Goal: Navigation & Orientation: Find specific page/section

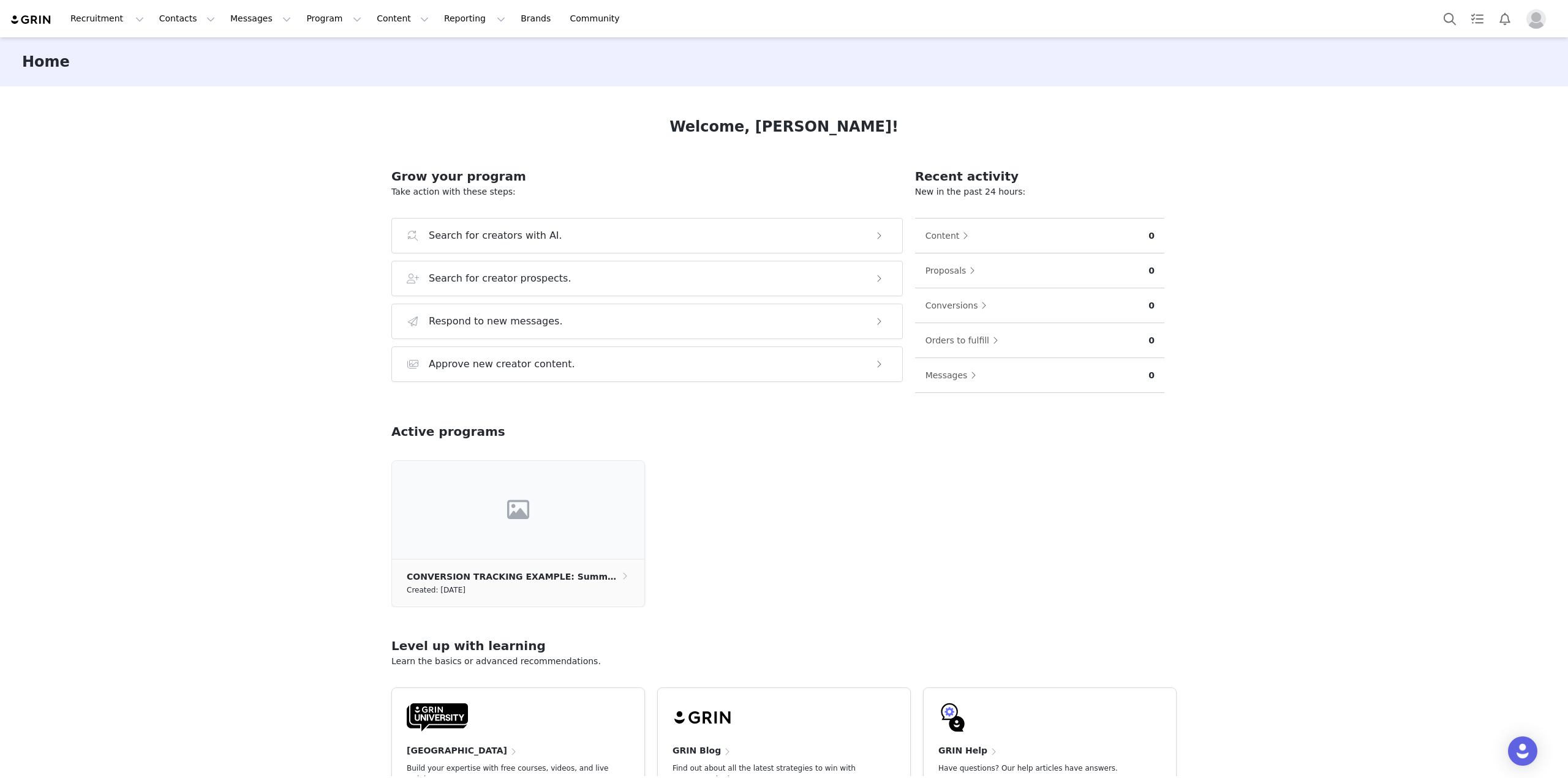
click at [1533, 21] on img "Profile" at bounding box center [1536, 19] width 20 height 20
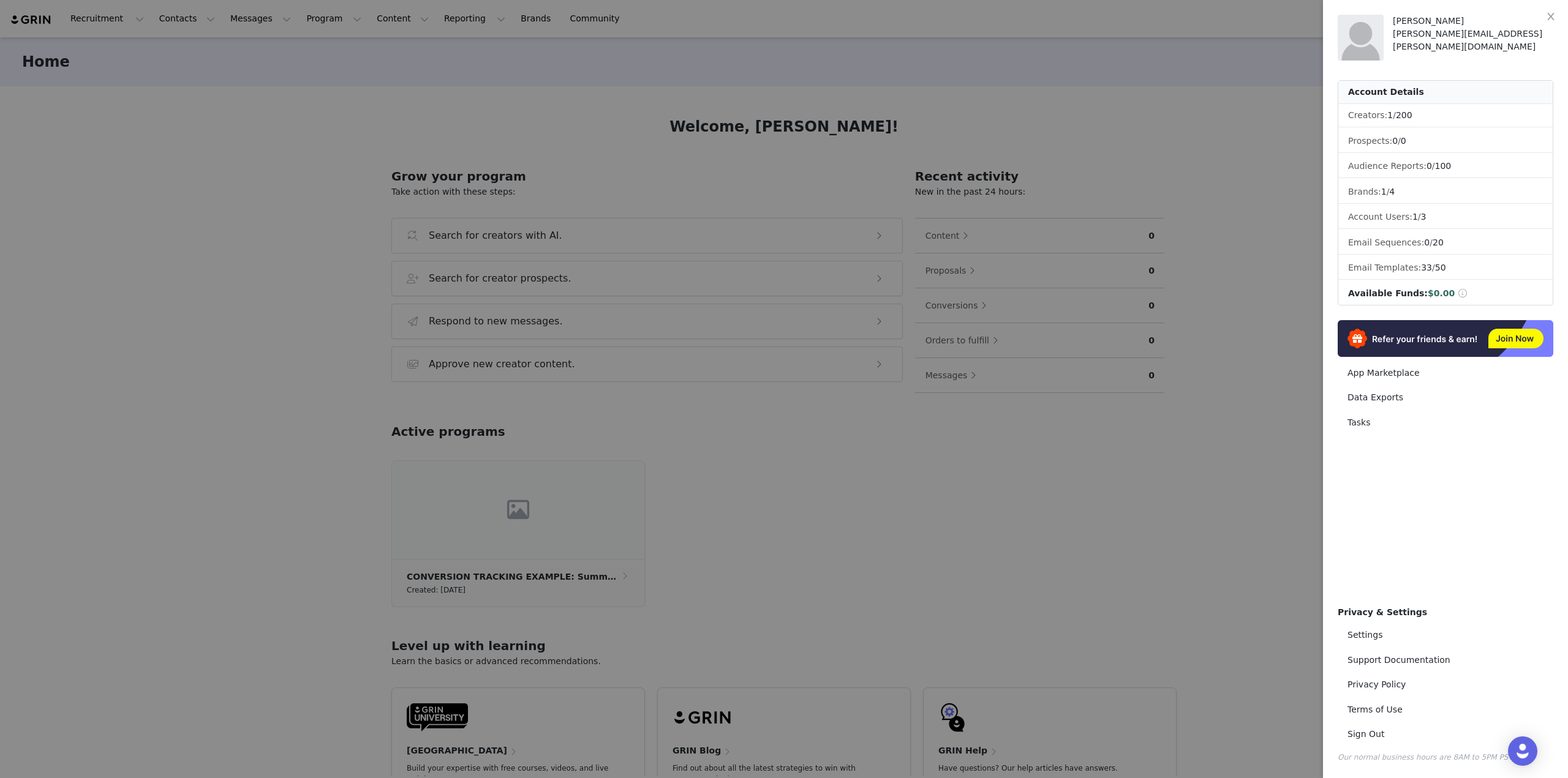
click at [1253, 128] on div at bounding box center [784, 389] width 1568 height 778
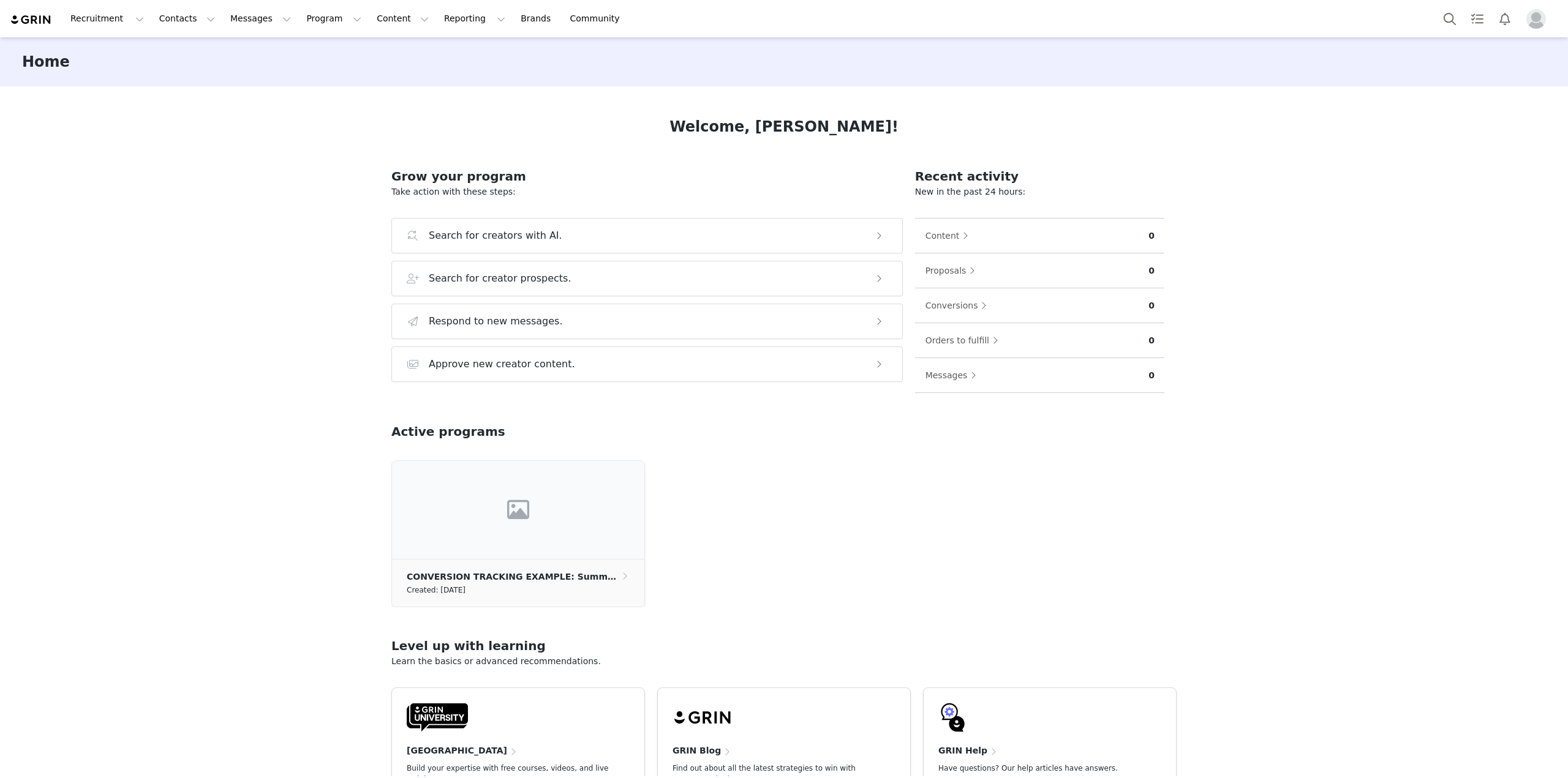
click at [1534, 23] on img "Profile" at bounding box center [1536, 19] width 20 height 20
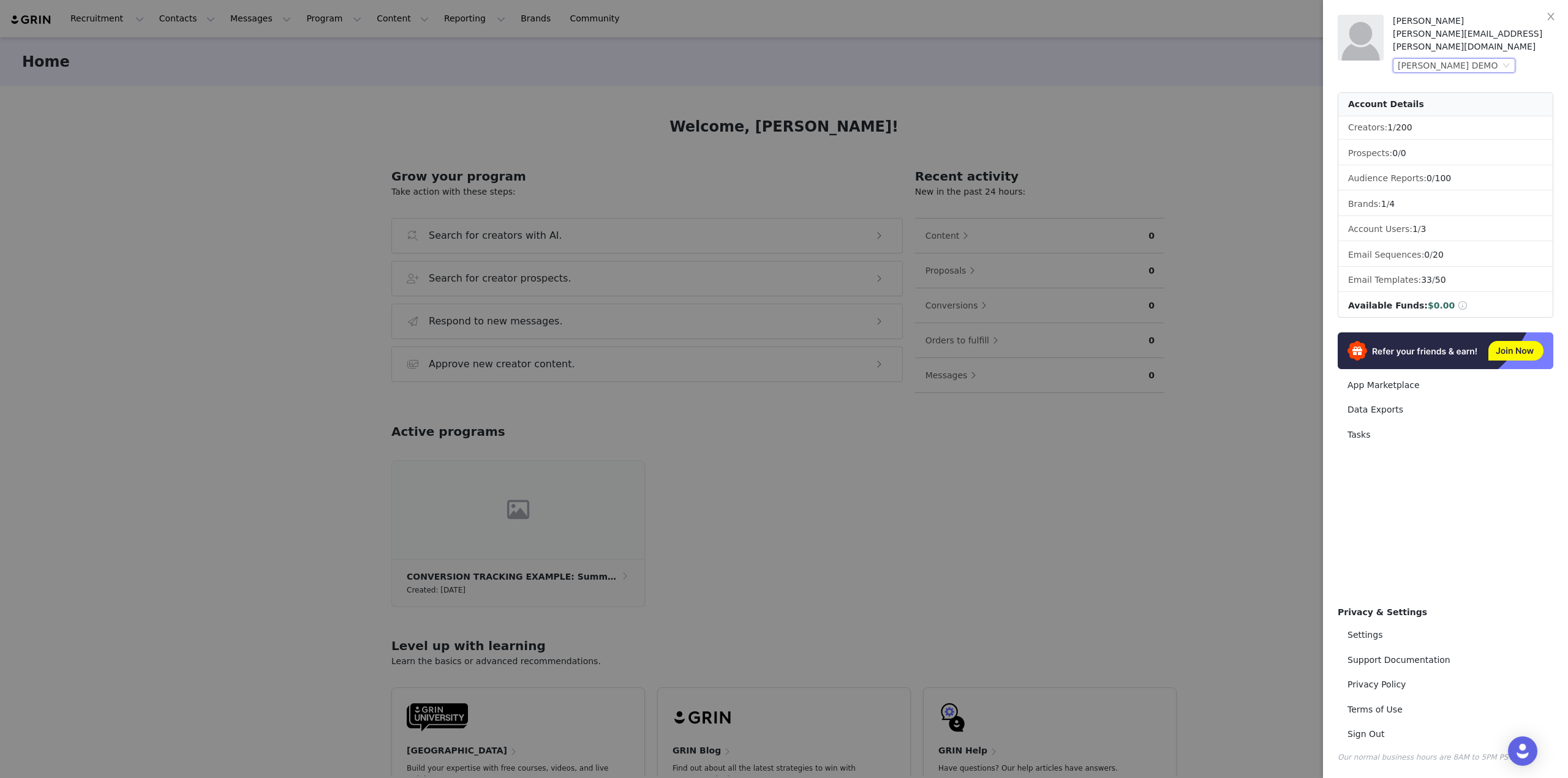
click at [1472, 59] on div "[PERSON_NAME] DEMO" at bounding box center [1448, 65] width 102 height 14
click at [1458, 90] on li "[PERSON_NAME].[PERSON_NAME] Auto Email test" at bounding box center [1478, 94] width 171 height 20
